Goal: Navigation & Orientation: Find specific page/section

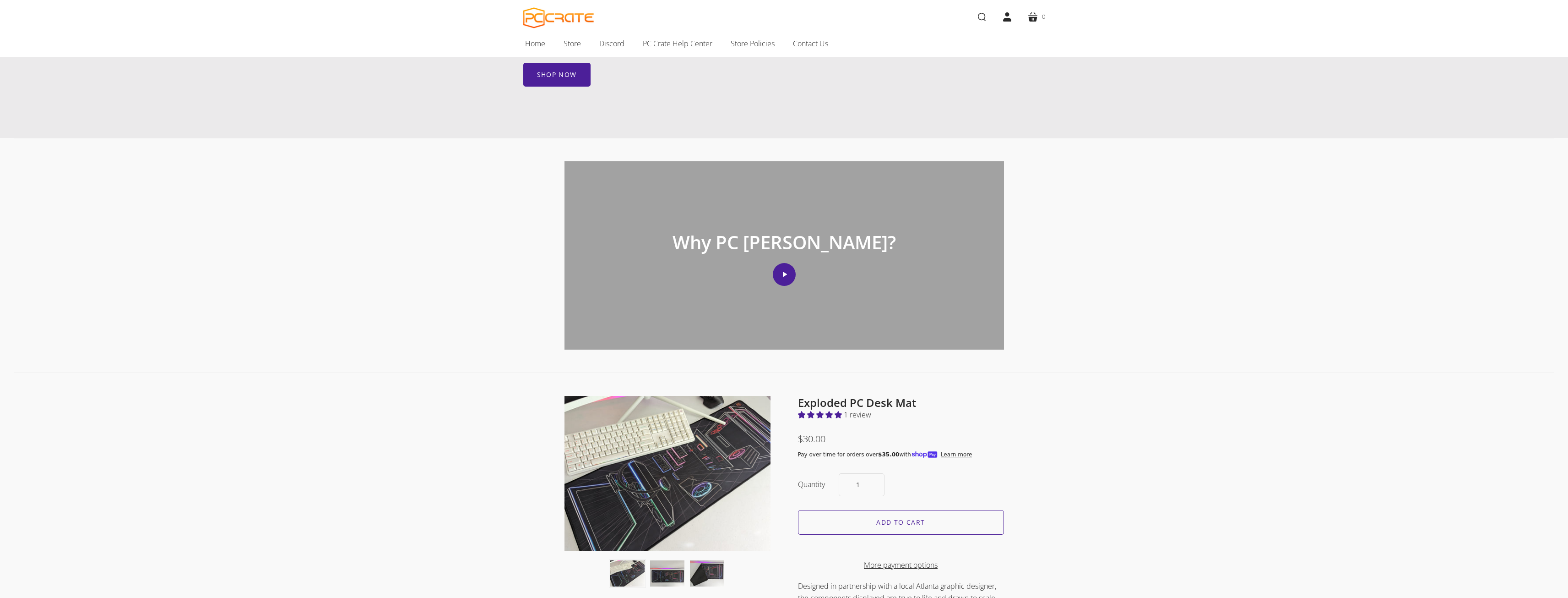
scroll to position [321, 0]
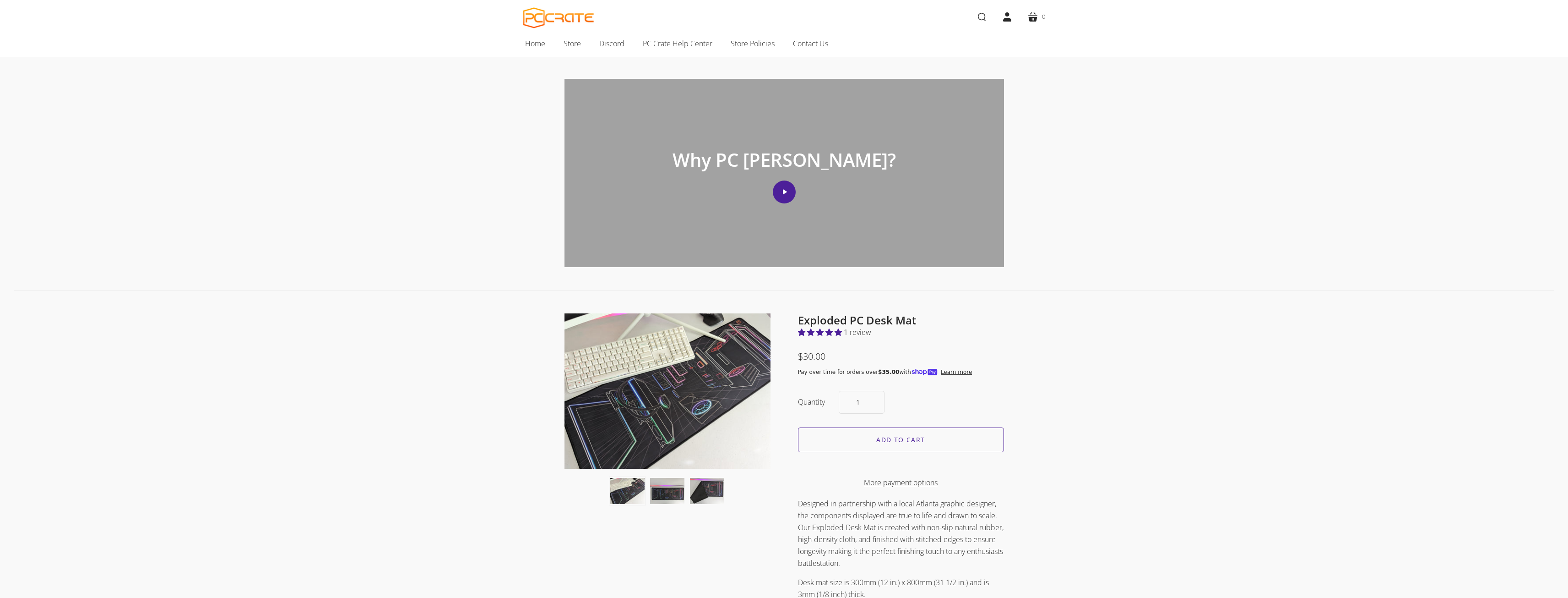
click at [755, 247] on div "Why PC Crate? Play video" at bounding box center [784, 173] width 440 height 188
drag, startPoint x: 788, startPoint y: 182, endPoint x: 784, endPoint y: 194, distance: 12.6
click at [784, 194] on div "Why PC Crate? Play video" at bounding box center [784, 173] width 440 height 188
click at [785, 194] on button "Play video" at bounding box center [784, 191] width 23 height 23
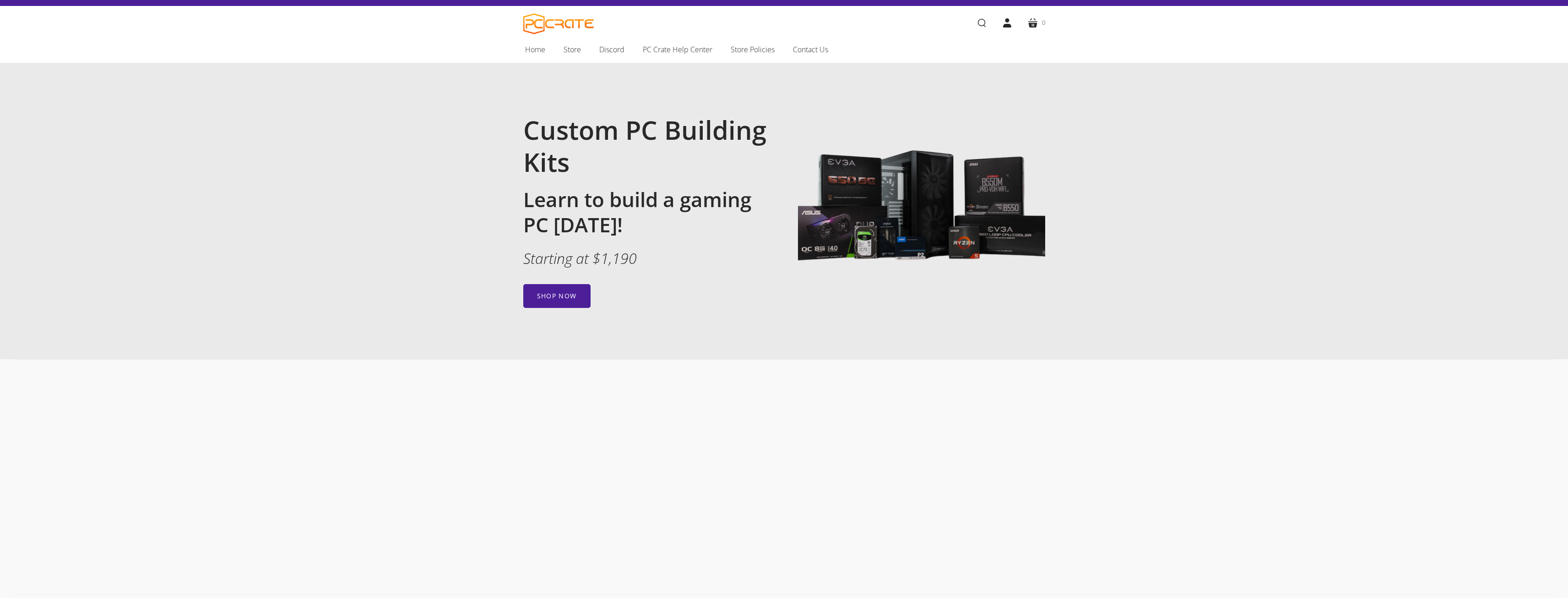
scroll to position [46, 0]
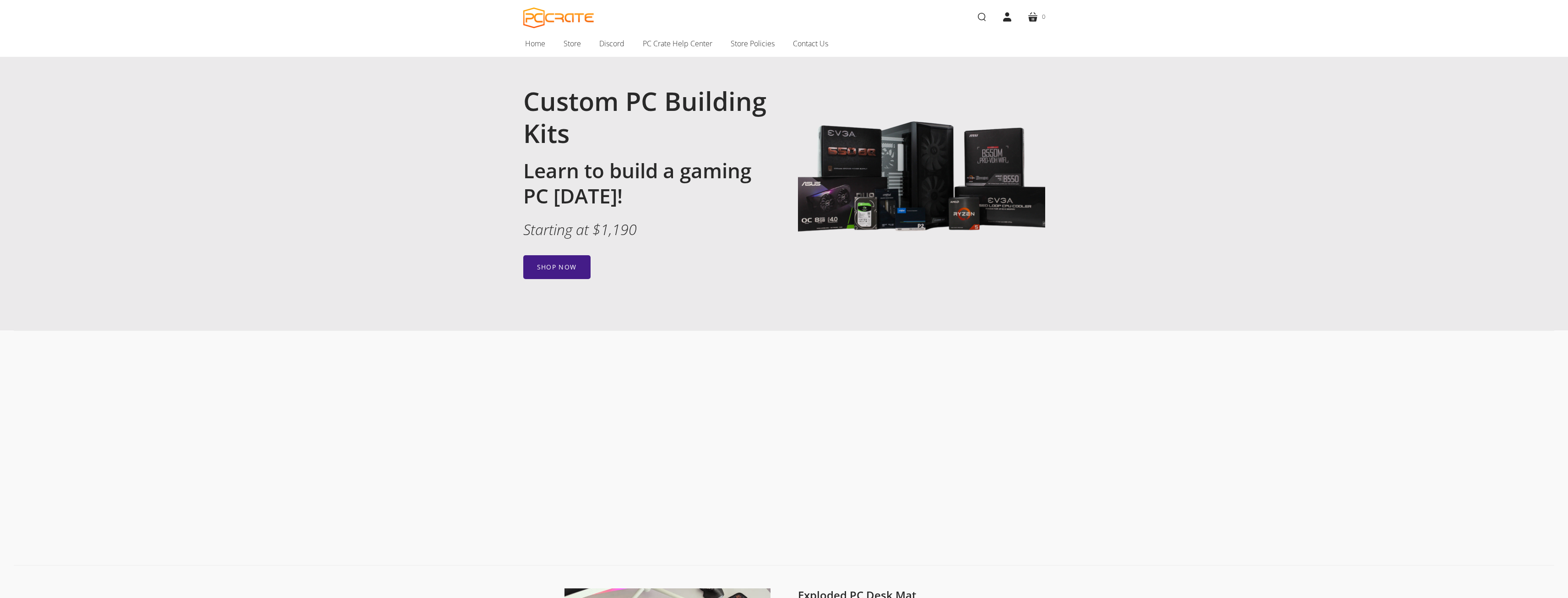
click at [572, 265] on link "Shop now" at bounding box center [557, 267] width 67 height 24
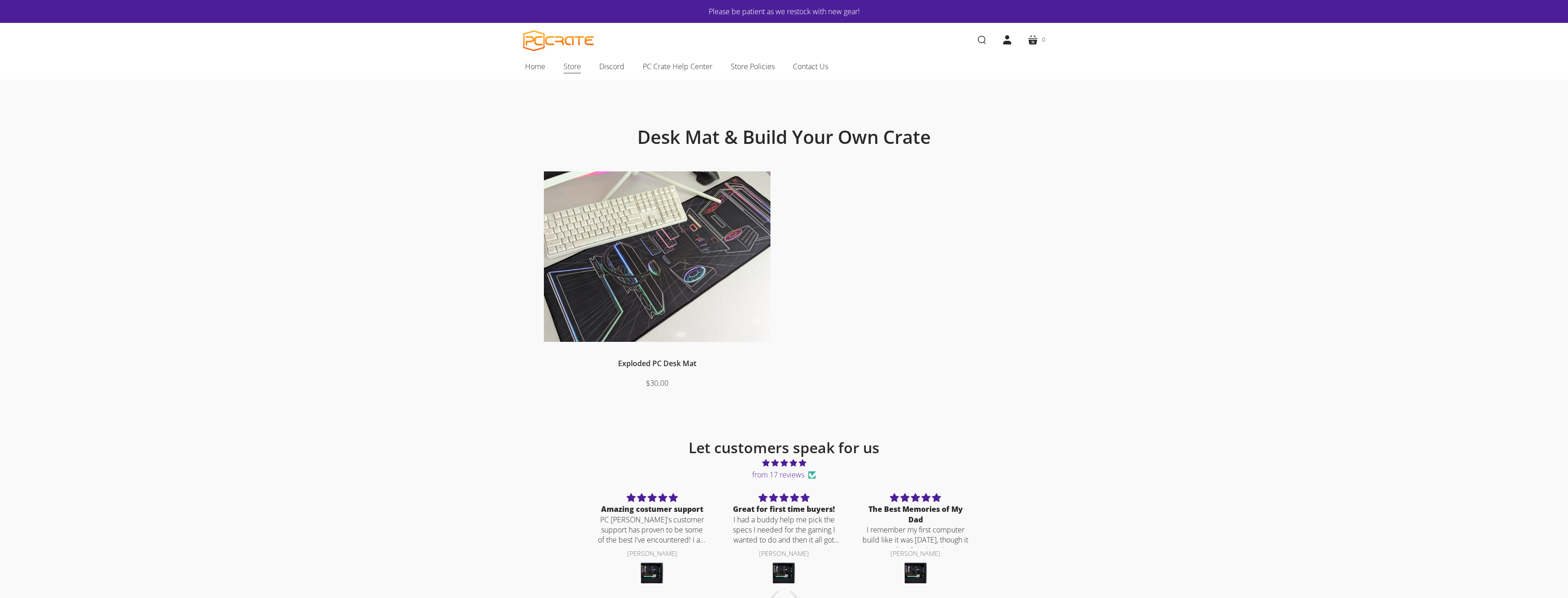
click at [572, 68] on span "Store" at bounding box center [572, 66] width 17 height 12
click at [525, 72] on link "Home" at bounding box center [535, 66] width 39 height 19
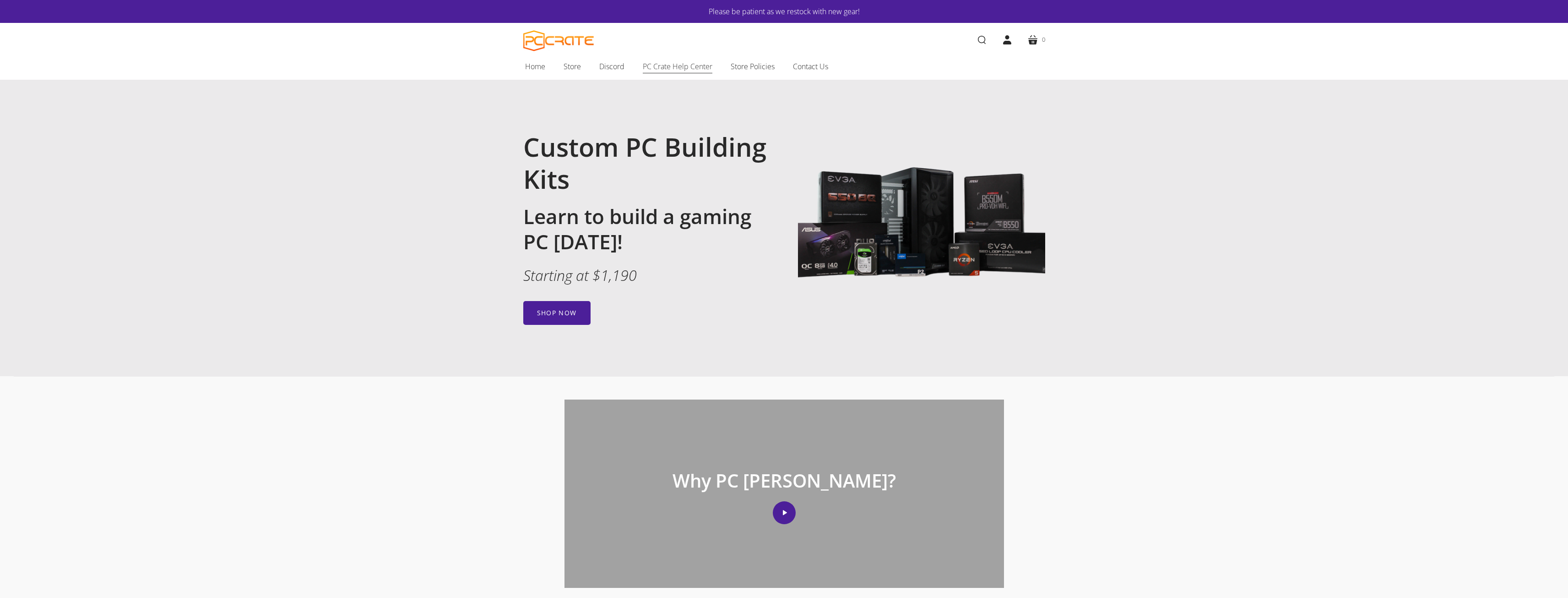
click at [690, 73] on link "PC Crate Help Center" at bounding box center [677, 66] width 88 height 19
